Goal: Task Accomplishment & Management: Manage account settings

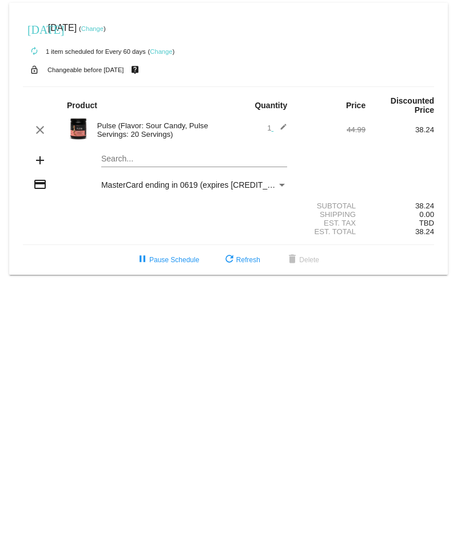
click at [104, 29] on link "Change" at bounding box center [92, 28] width 22 height 7
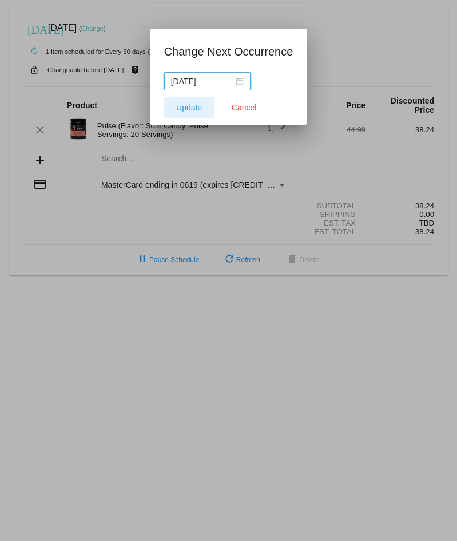
click at [186, 109] on span "Update" at bounding box center [189, 107] width 26 height 9
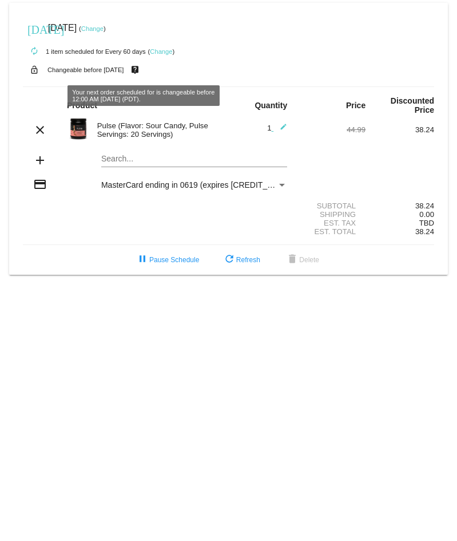
click at [104, 27] on link "Change" at bounding box center [92, 28] width 22 height 7
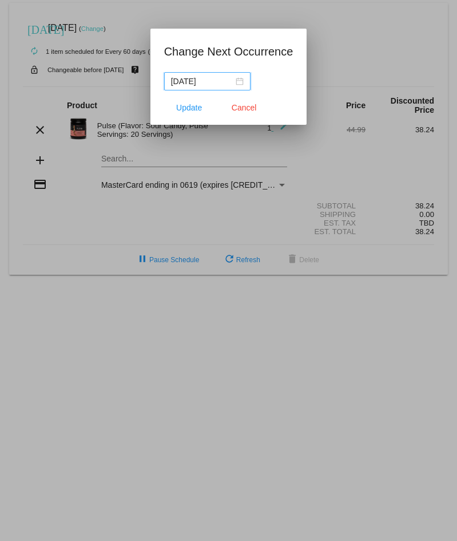
click at [239, 82] on div "[DATE]" at bounding box center [207, 81] width 73 height 13
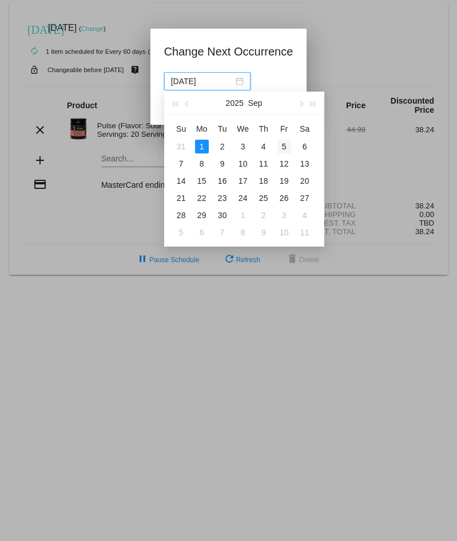
click at [284, 147] on div "5" at bounding box center [285, 147] width 14 height 14
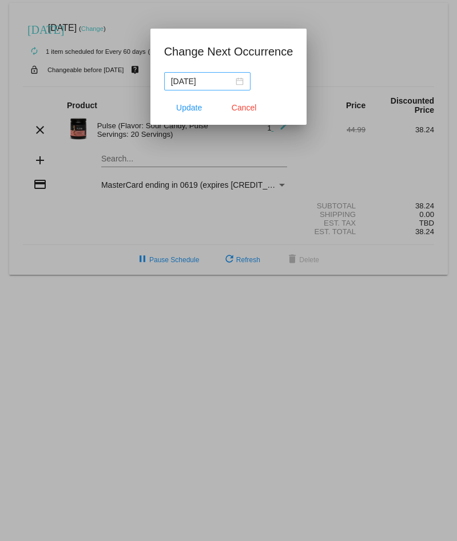
click at [239, 80] on div "[DATE]" at bounding box center [207, 81] width 73 height 13
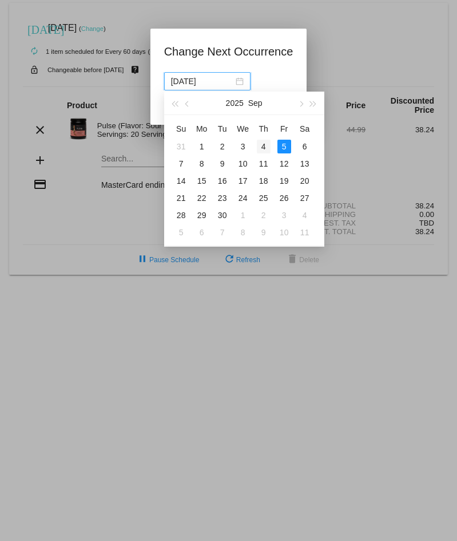
click at [263, 146] on div "4" at bounding box center [264, 147] width 14 height 14
type input "[DATE]"
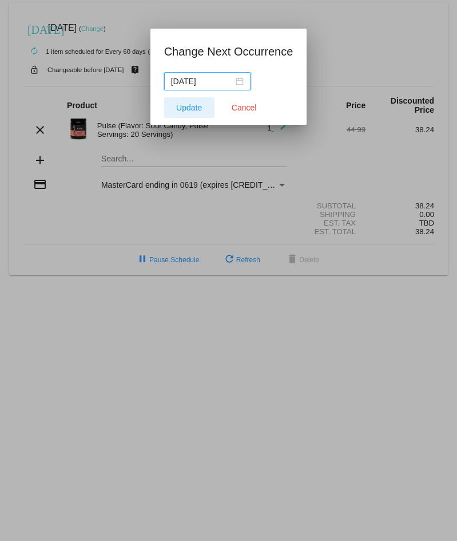
click at [195, 109] on span "Update" at bounding box center [189, 107] width 26 height 9
